Goal: Navigation & Orientation: Find specific page/section

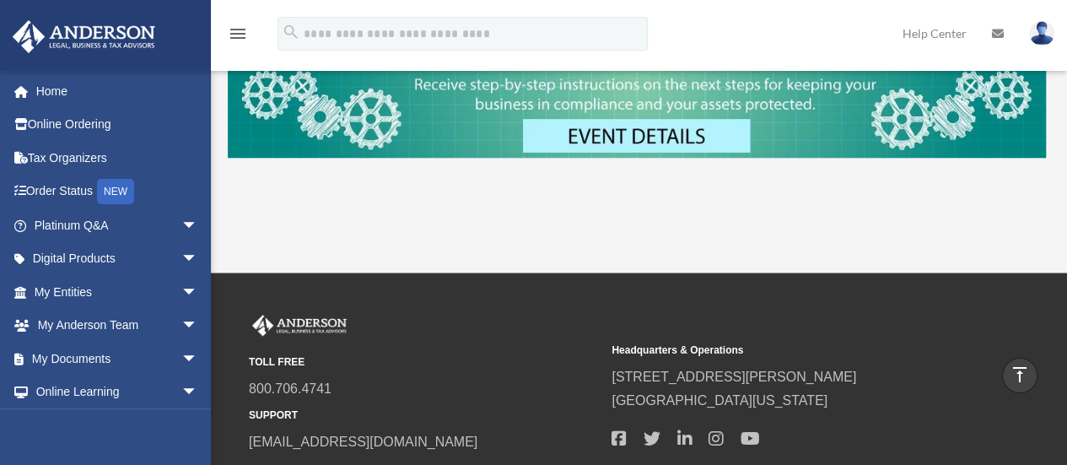
scroll to position [376, 0]
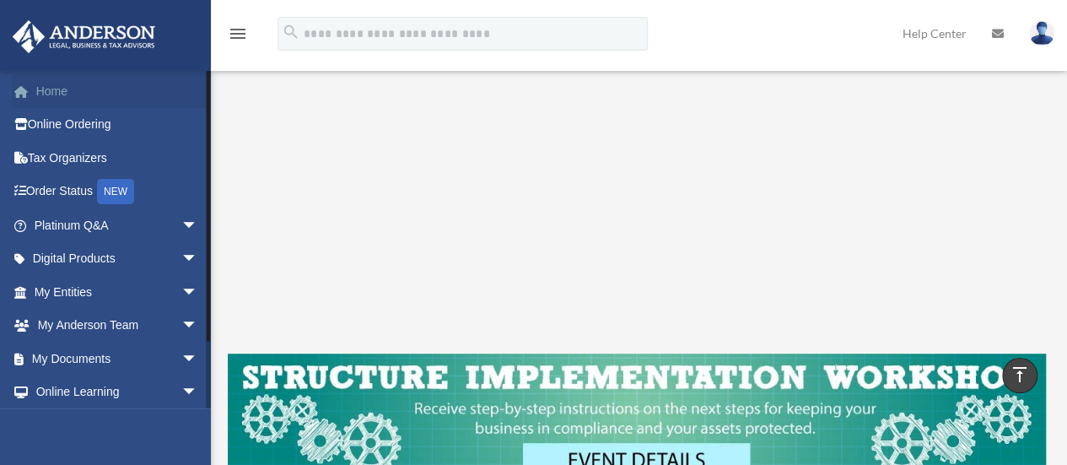
click at [58, 97] on link "Home" at bounding box center [118, 91] width 212 height 34
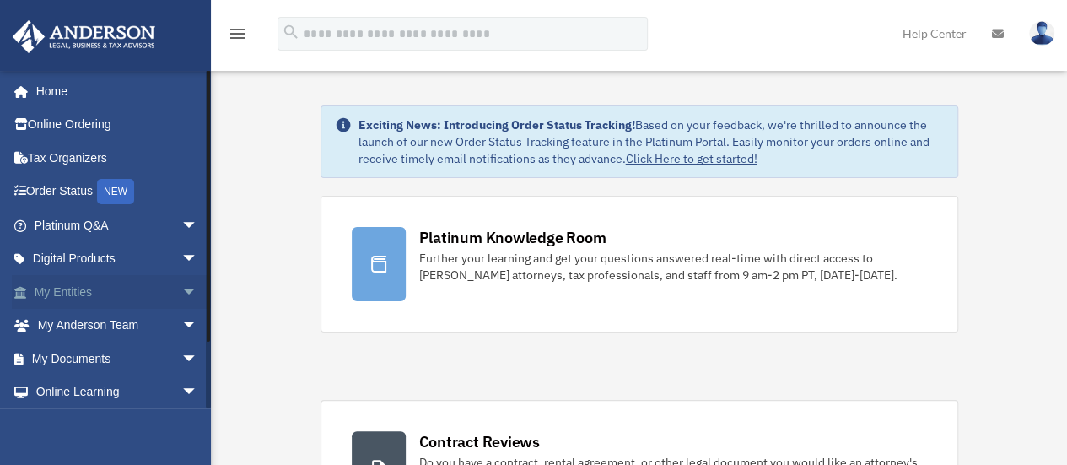
click at [181, 289] on span "arrow_drop_down" at bounding box center [198, 292] width 34 height 35
click at [100, 320] on link "Overview" at bounding box center [124, 326] width 200 height 34
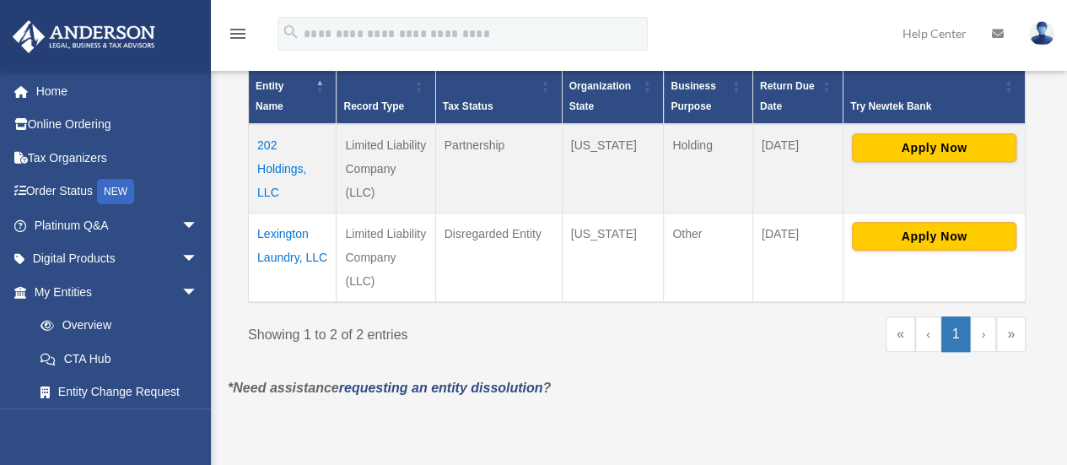
scroll to position [393, 0]
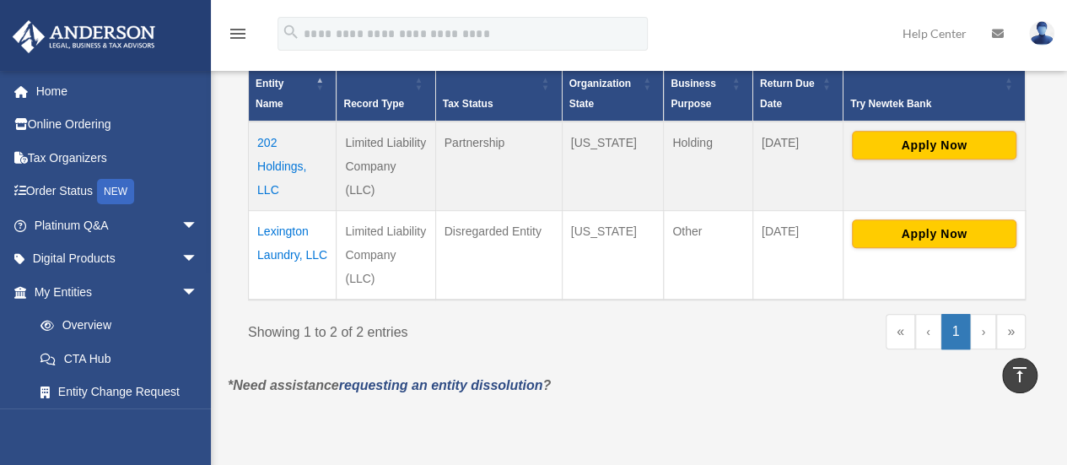
click at [281, 228] on td "Lexington Laundry, LLC" at bounding box center [293, 254] width 88 height 89
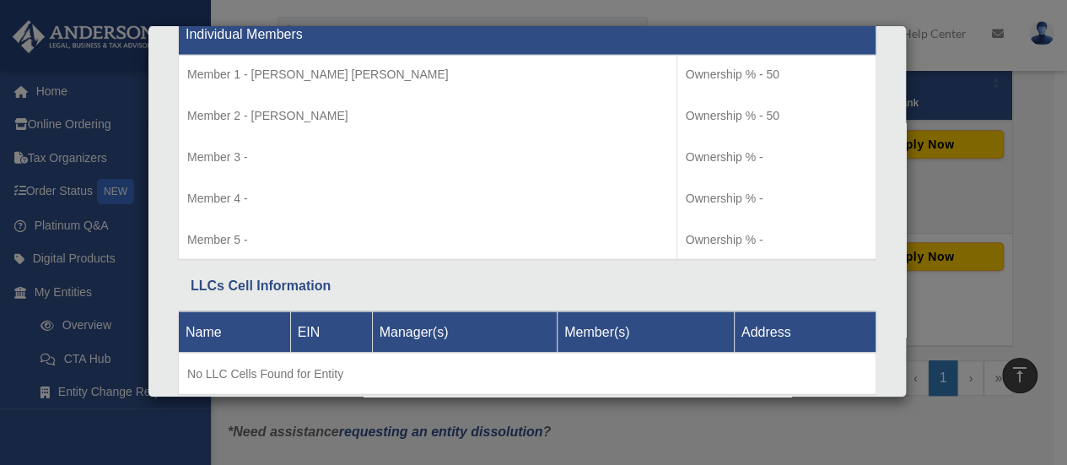
scroll to position [1846, 0]
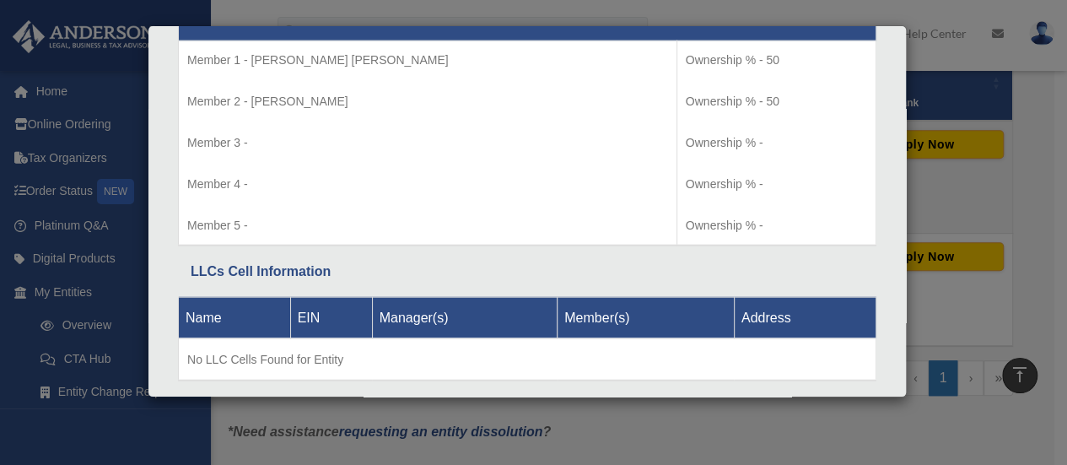
click at [206, 423] on div "Details × Articles Sent Organizational Date" at bounding box center [533, 232] width 1067 height 465
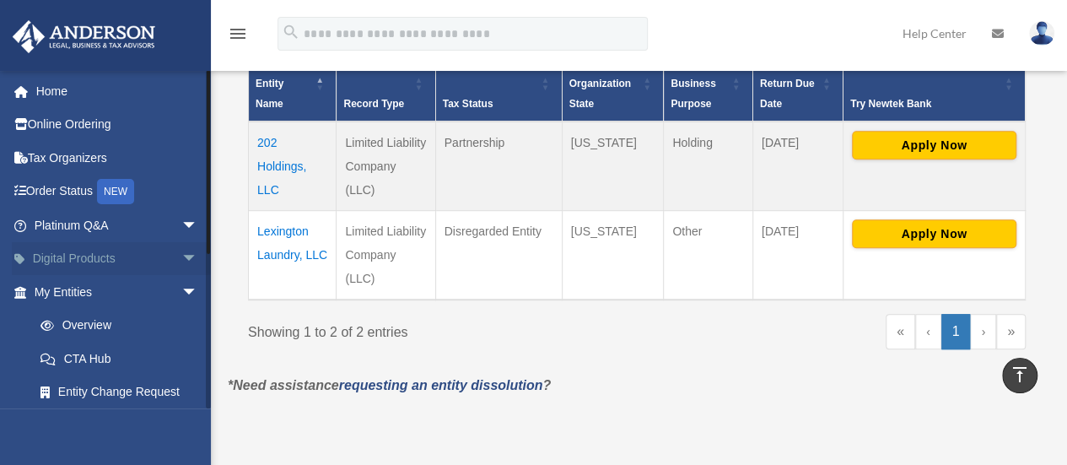
click at [181, 253] on span "arrow_drop_down" at bounding box center [198, 259] width 34 height 35
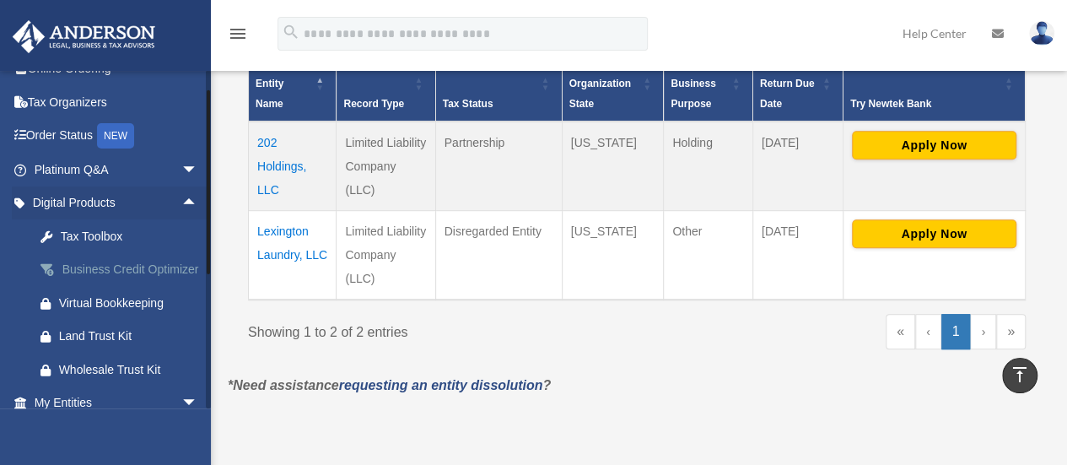
scroll to position [112, 0]
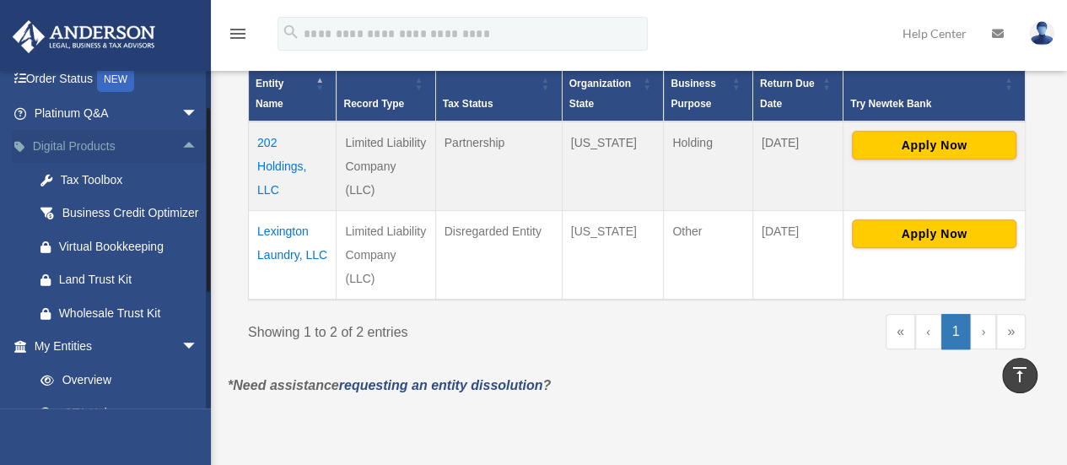
click at [181, 138] on span "arrow_drop_up" at bounding box center [198, 147] width 34 height 35
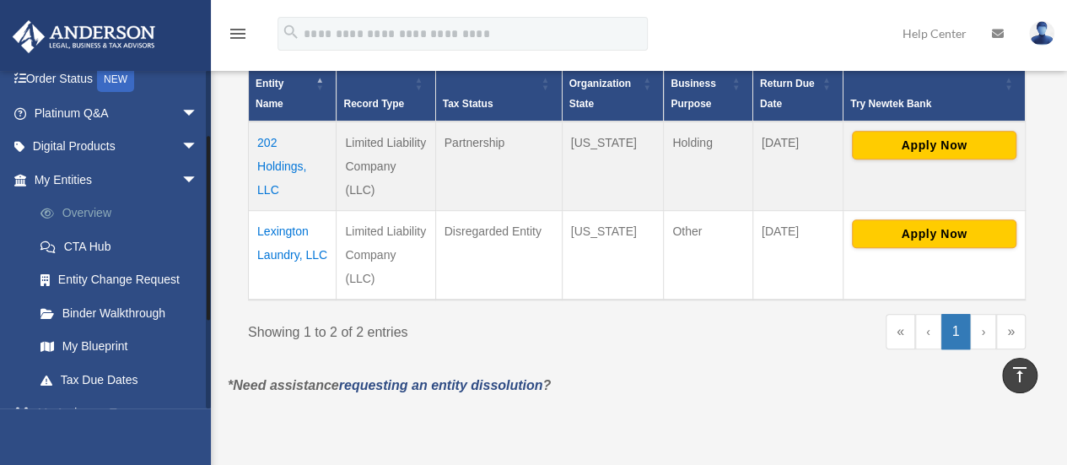
scroll to position [169, 0]
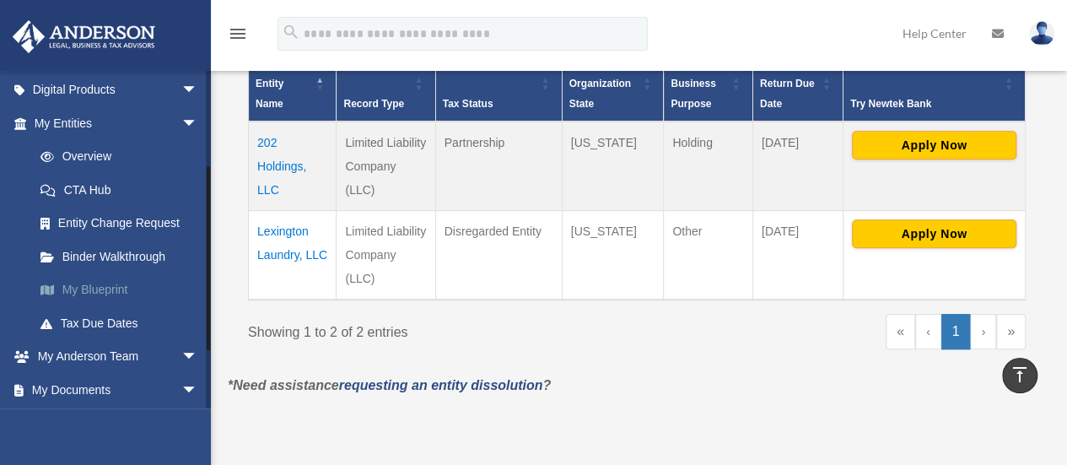
click at [118, 286] on link "My Blueprint" at bounding box center [124, 290] width 200 height 34
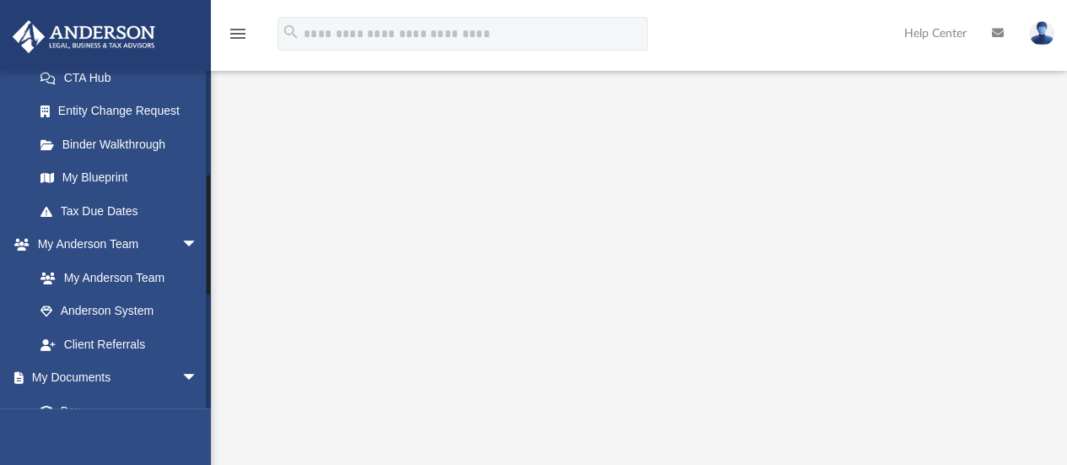
scroll to position [337, 0]
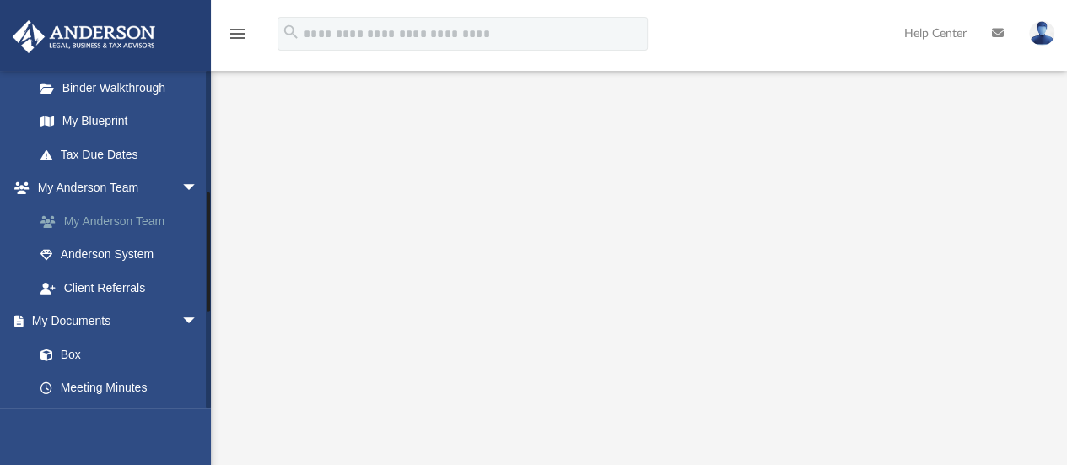
click at [150, 216] on link "My Anderson Team" at bounding box center [124, 221] width 200 height 34
